Goal: Task Accomplishment & Management: Manage account settings

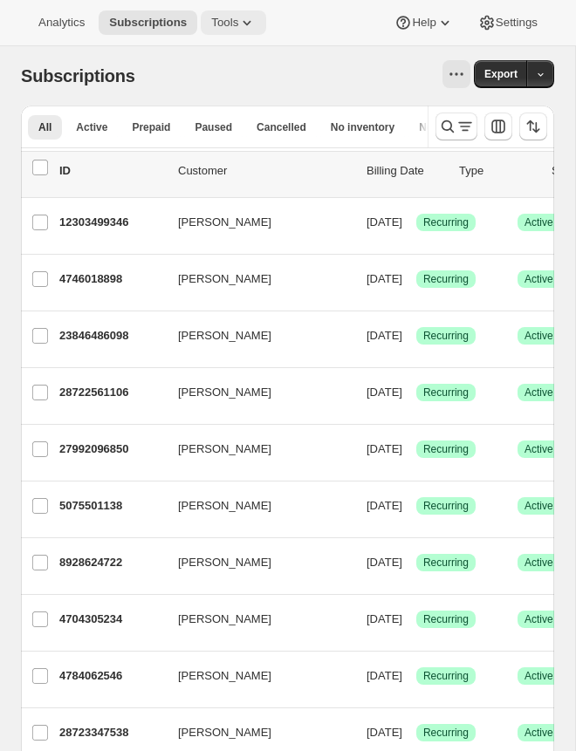
click at [217, 27] on span "Tools" at bounding box center [224, 23] width 27 height 14
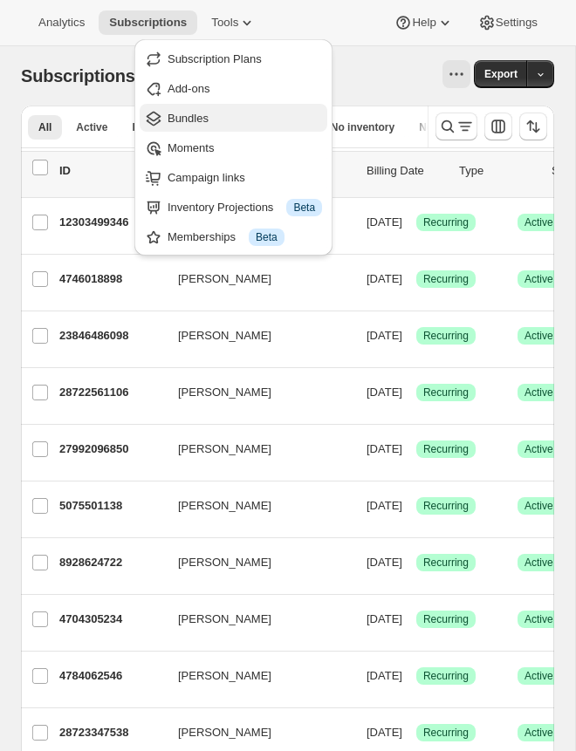
click at [195, 116] on span "Bundles" at bounding box center [188, 118] width 41 height 13
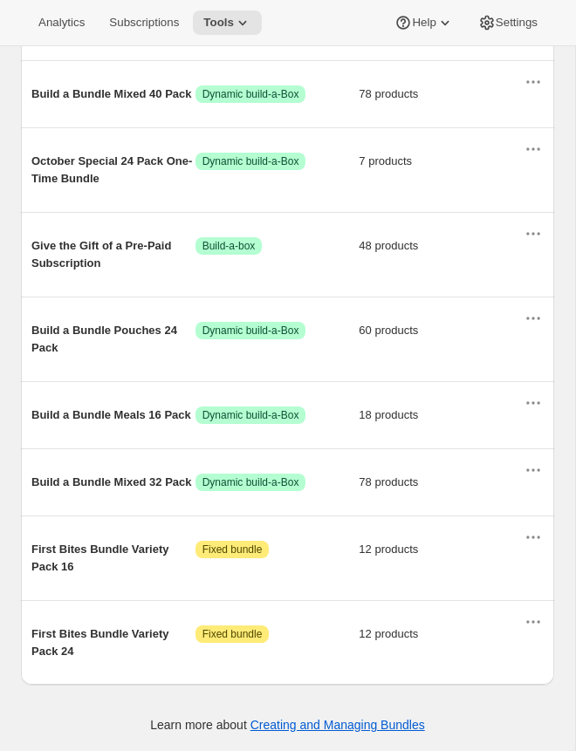
scroll to position [1095, 0]
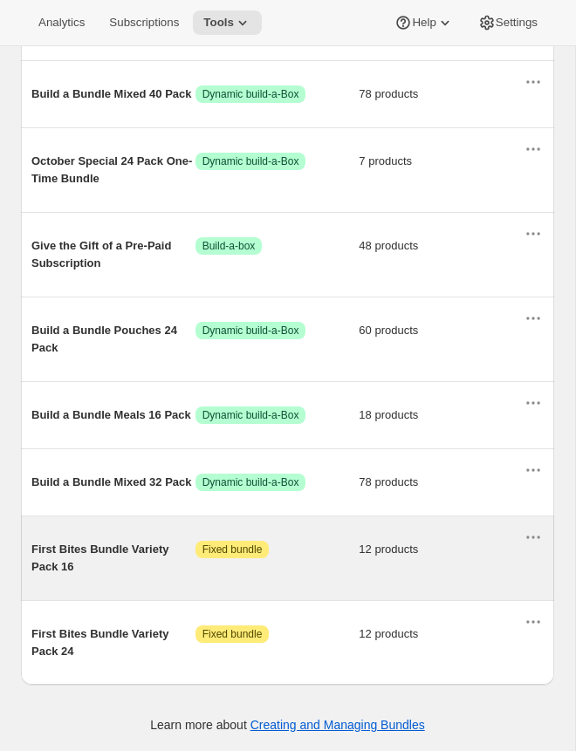
click at [321, 571] on div "First Bites Bundle Variety Pack 16 Attention Fixed bundle 12 products" at bounding box center [276, 558] width 491 height 35
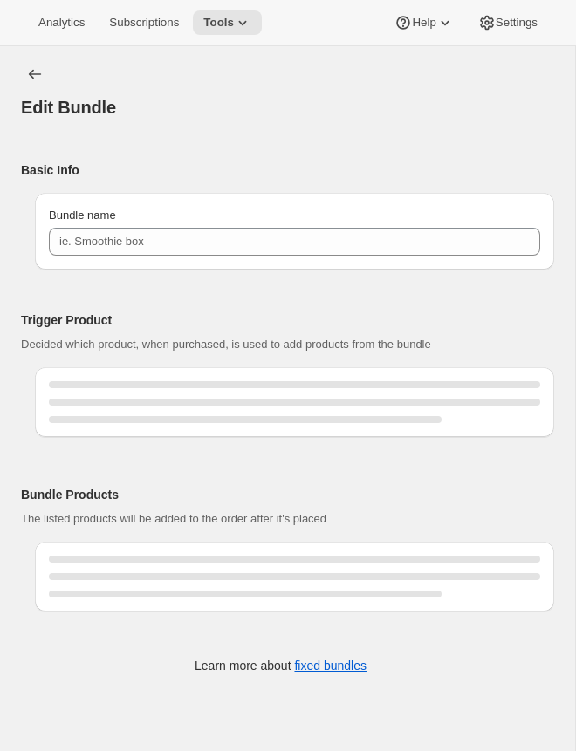
type input "First Bites Bundle Variety Pack 16"
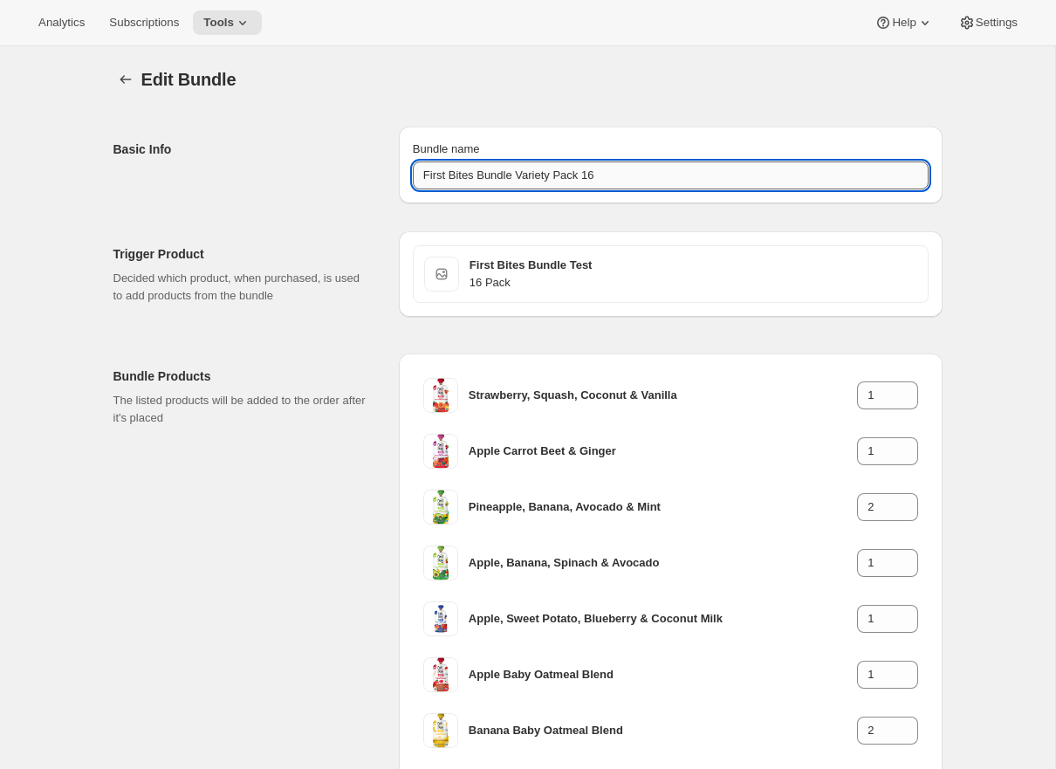
click at [575, 169] on input "First Bites Bundle Variety Pack 16" at bounding box center [671, 175] width 516 height 28
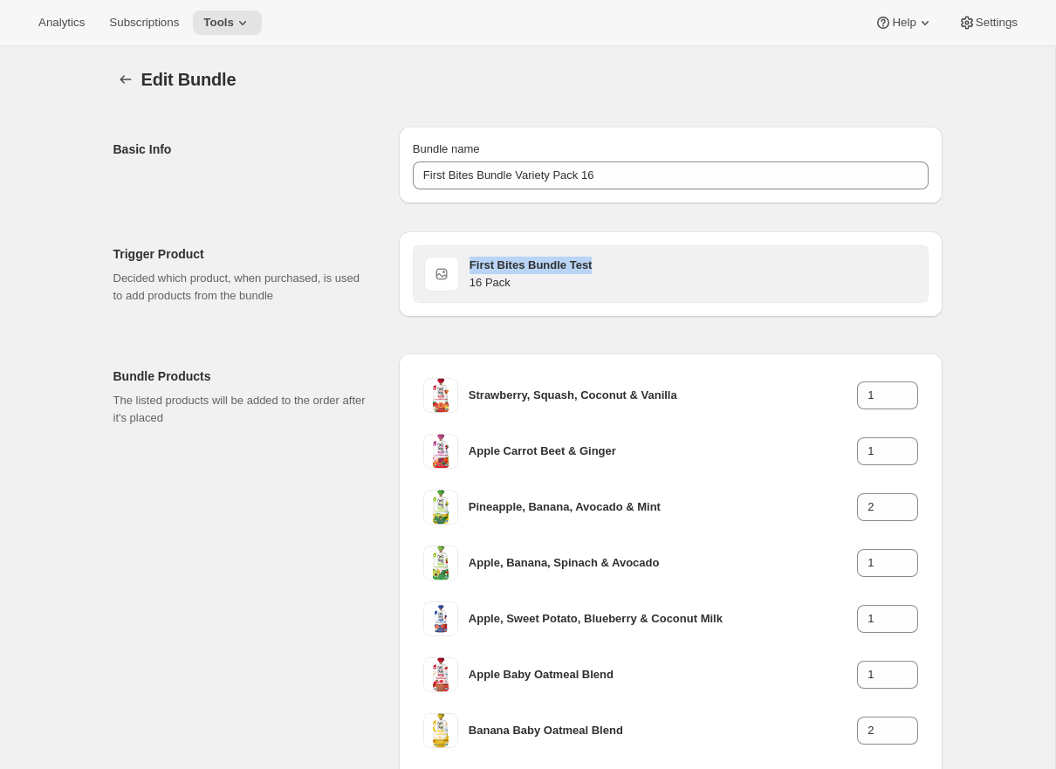
drag, startPoint x: 610, startPoint y: 263, endPoint x: 463, endPoint y: 261, distance: 146.6
click at [463, 260] on div "First Bites Bundle Test 16 Pack" at bounding box center [670, 274] width 493 height 35
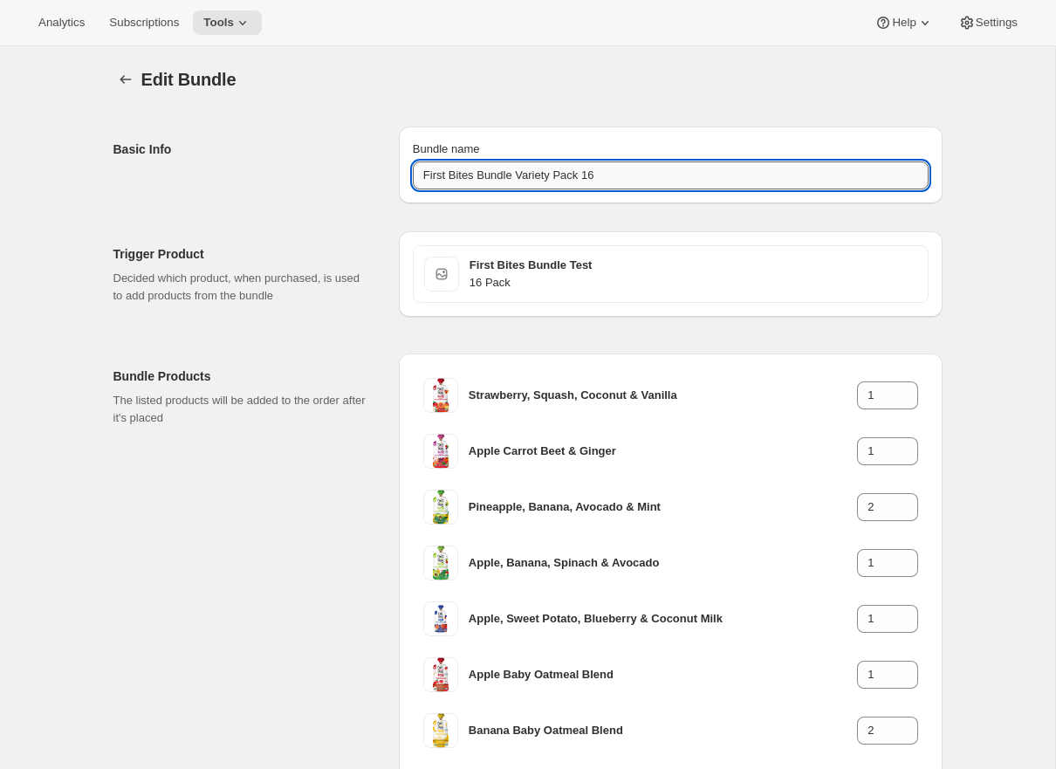
click at [525, 165] on input "First Bites Bundle Variety Pack 16" at bounding box center [671, 175] width 516 height 28
drag, startPoint x: 486, startPoint y: 179, endPoint x: 384, endPoint y: 180, distance: 102.1
click at [384, 179] on div "Basic Info Bundle name First Bites Bundle Variety Pack 16" at bounding box center [527, 158] width 829 height 91
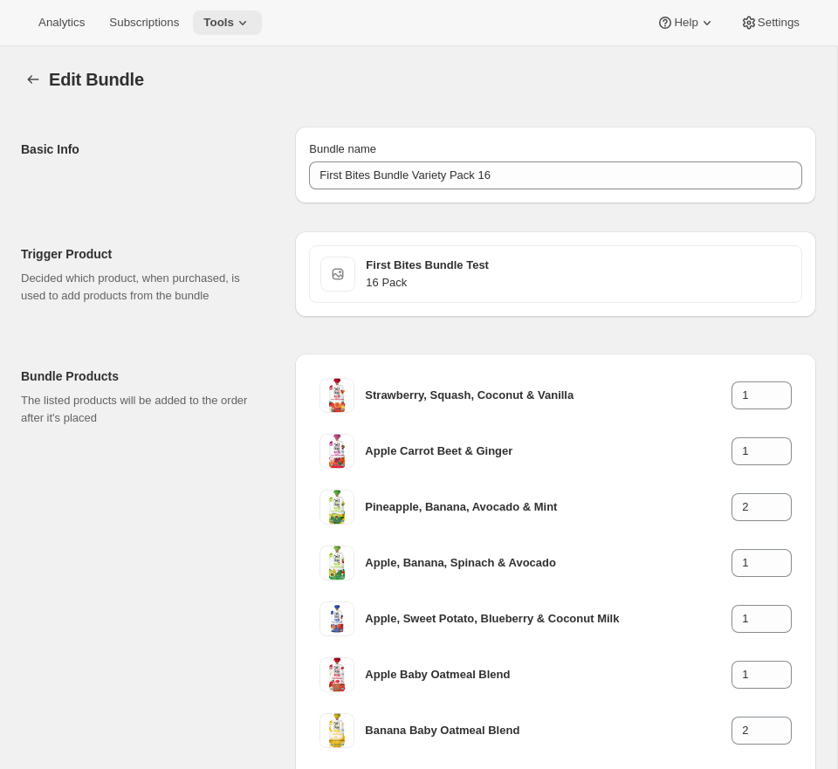
click at [234, 27] on span "Tools" at bounding box center [218, 23] width 31 height 14
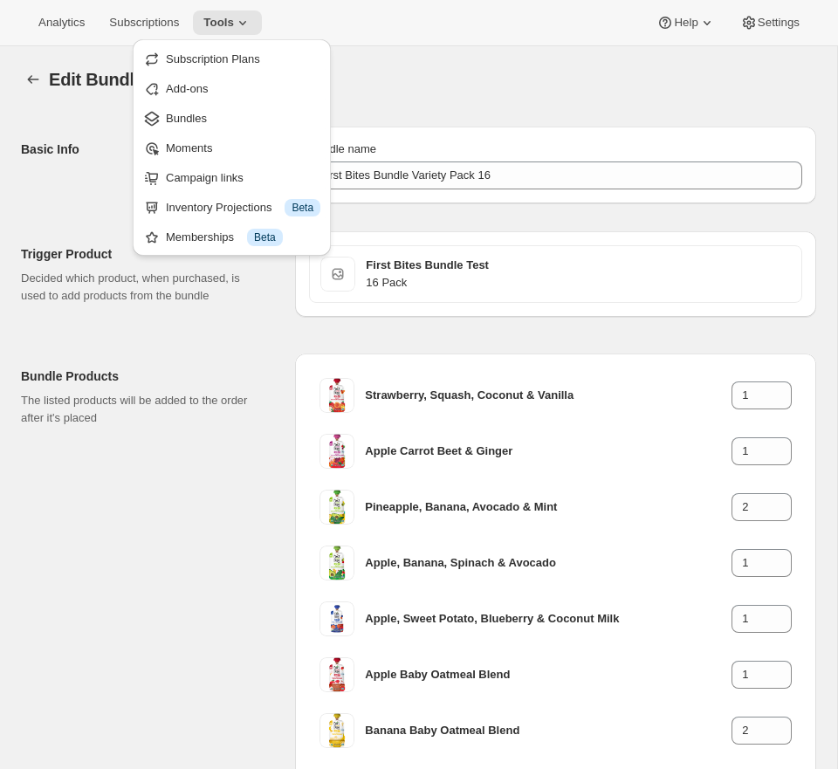
click at [489, 54] on div "Edit Bundle. This page is ready Edit Bundle" at bounding box center [418, 79] width 795 height 66
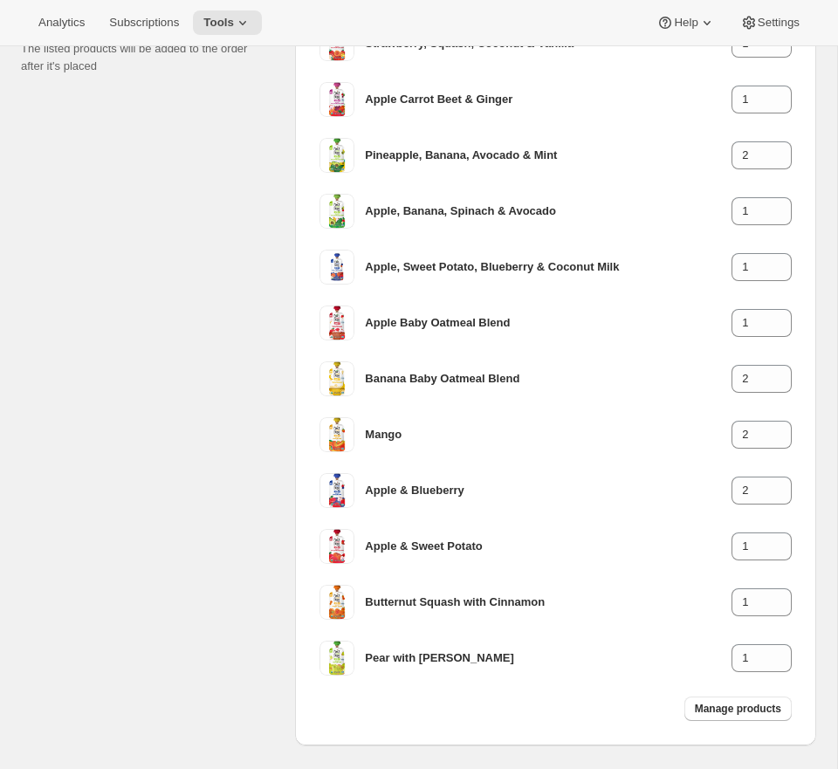
scroll to position [435, 0]
